Goal: Book appointment/travel/reservation

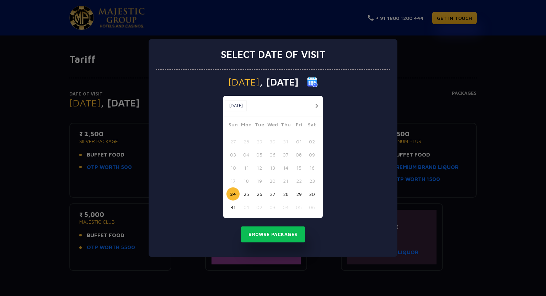
click at [502, 50] on div "Select date of visit [DATE] [DATE] [DATE] Sun Mon Tue Wed Thu Fri Sat 27 28 29 …" at bounding box center [273, 148] width 546 height 296
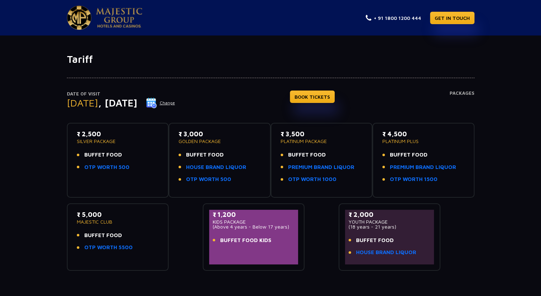
click at [303, 166] on link "PREMIUM BRAND LIQUOR" at bounding box center [321, 167] width 66 height 8
click at [293, 139] on p "PLATINUM PACKAGE" at bounding box center [321, 141] width 82 height 5
click at [205, 165] on link "HOUSE BRAND LIQUOR" at bounding box center [216, 167] width 60 height 8
